Goal: Task Accomplishment & Management: Use online tool/utility

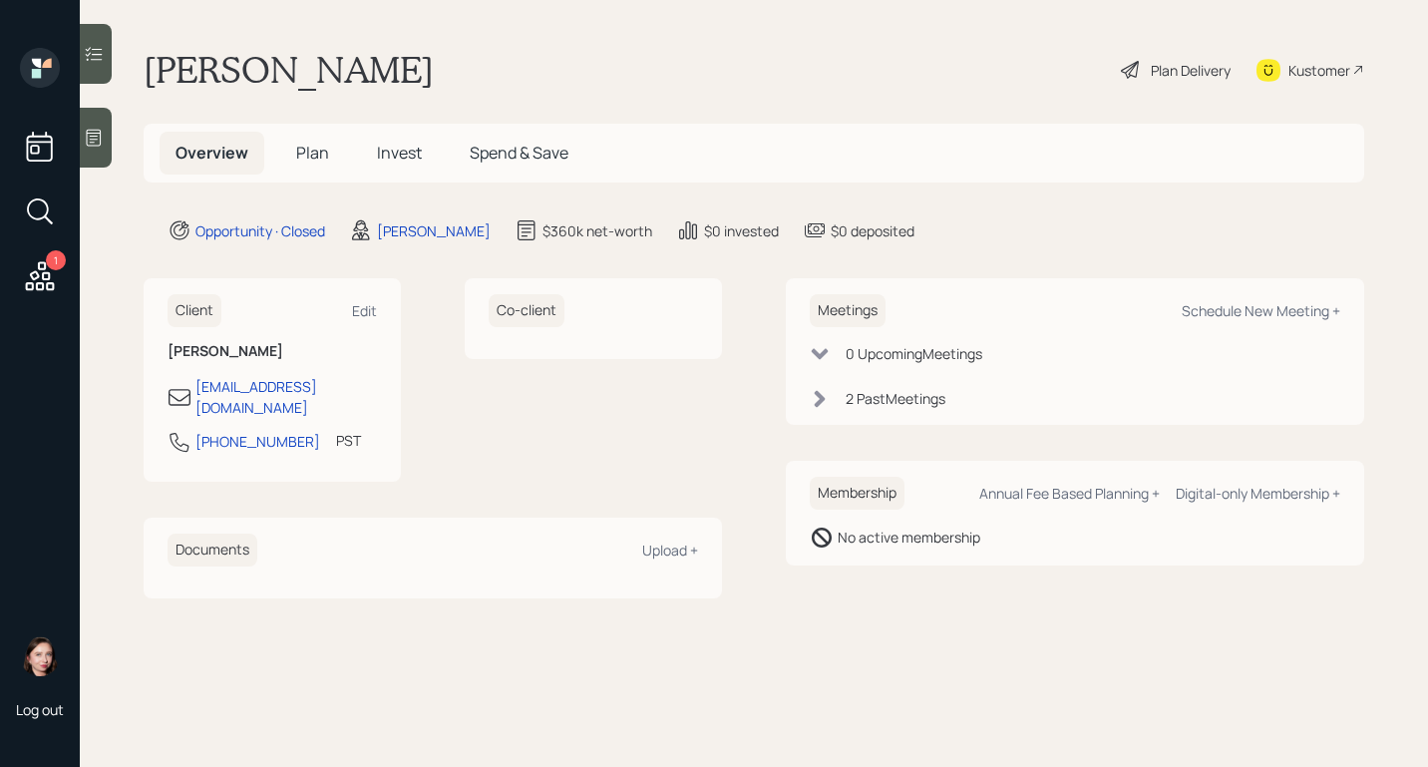
click at [1168, 71] on div "Plan Delivery" at bounding box center [1190, 70] width 80 height 21
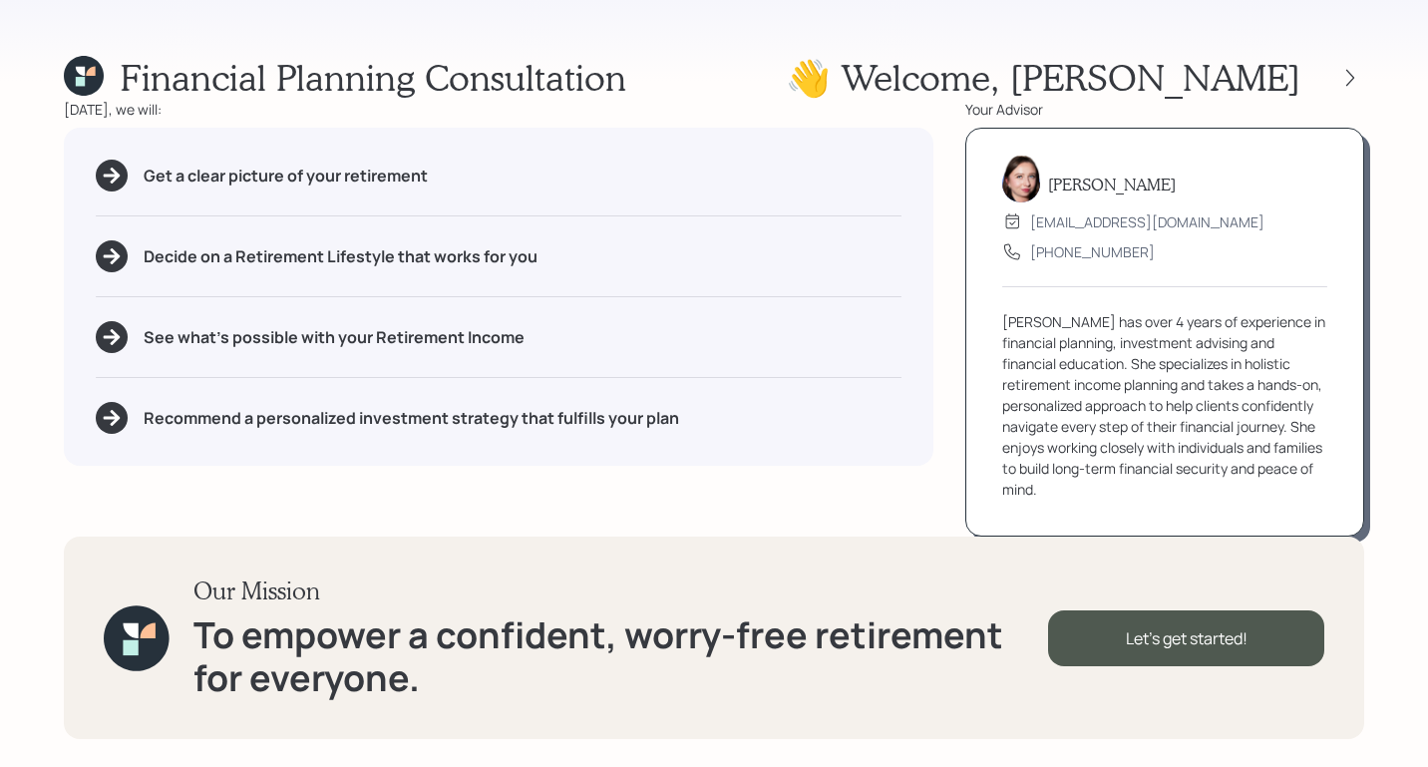
click at [1336, 67] on div at bounding box center [1332, 78] width 64 height 28
click at [1342, 77] on icon at bounding box center [1350, 78] width 20 height 20
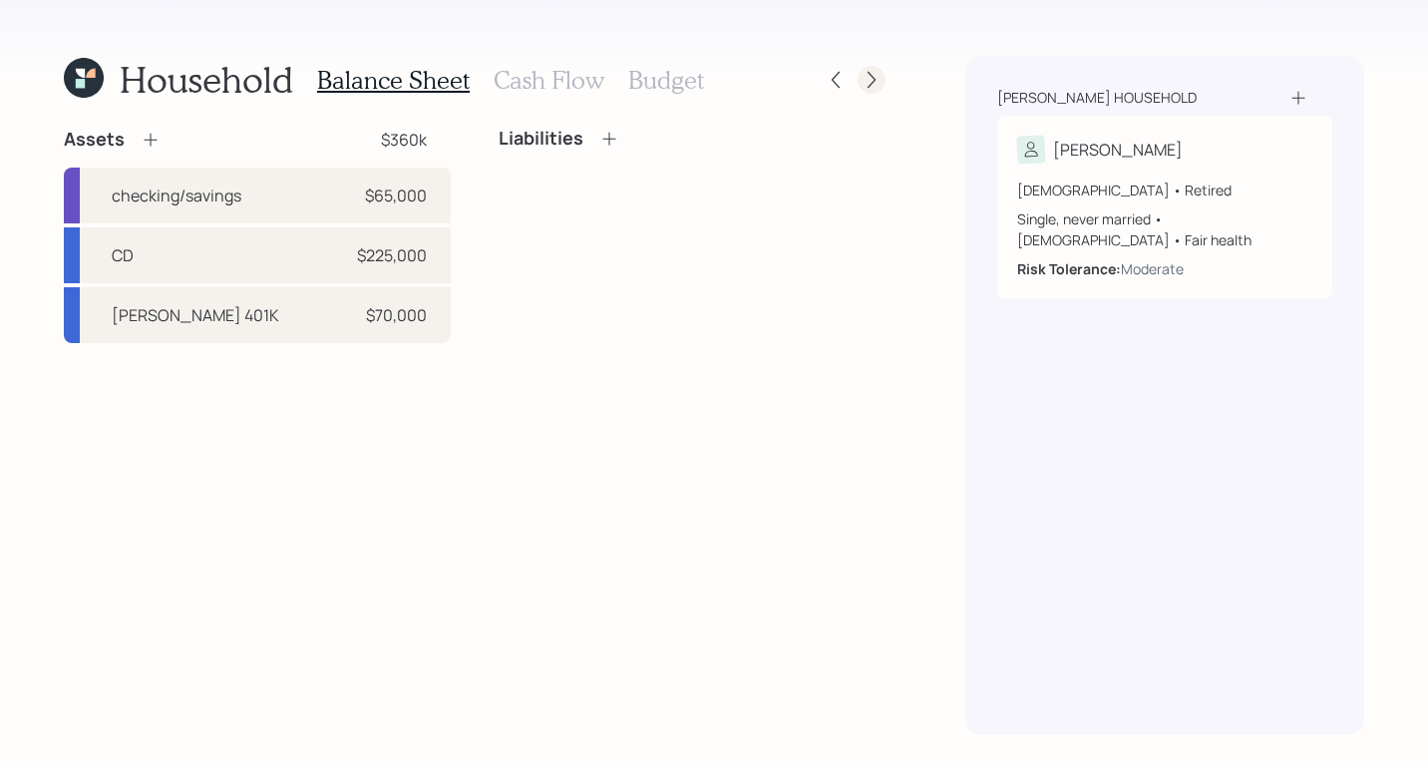
click at [863, 82] on icon at bounding box center [871, 80] width 20 height 20
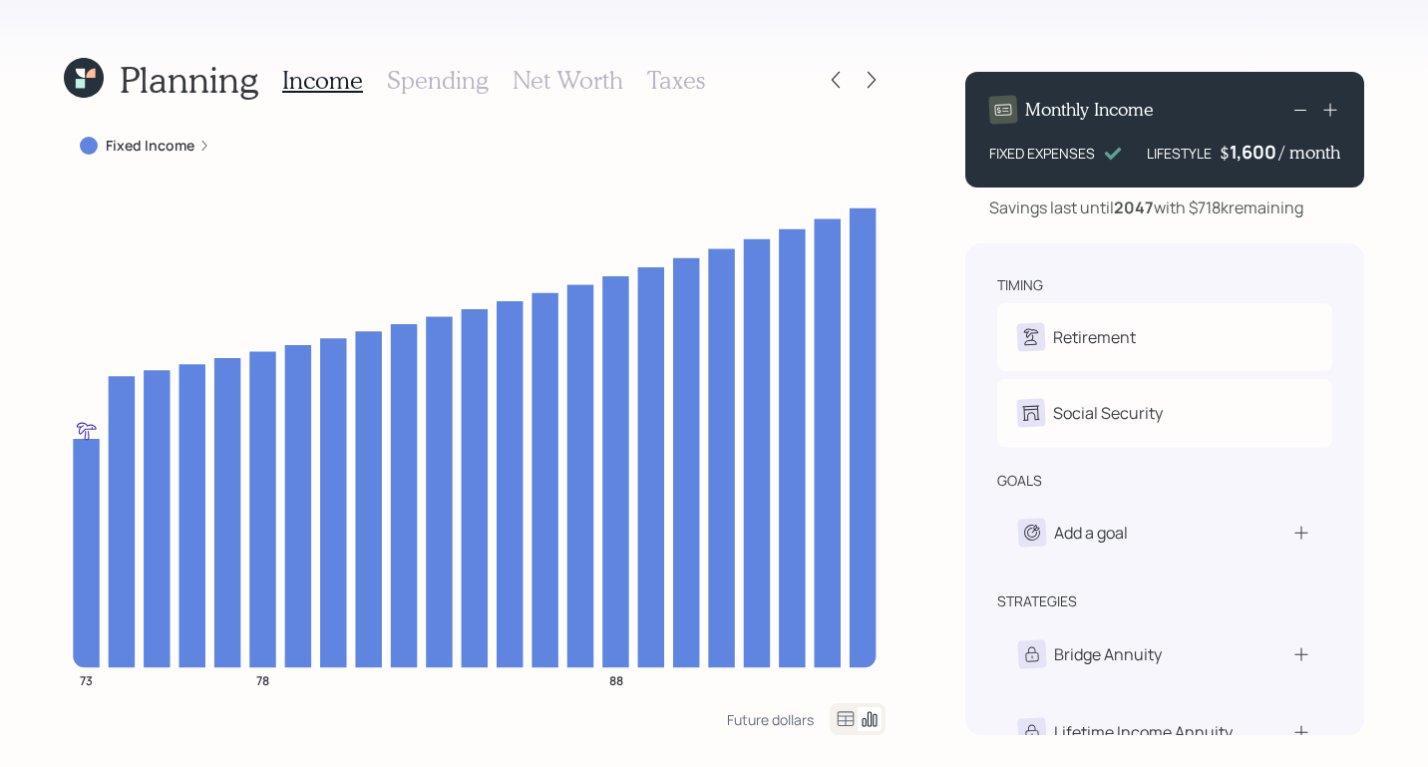
click at [863, 82] on icon at bounding box center [871, 80] width 20 height 20
